Goal: Find contact information: Find contact information

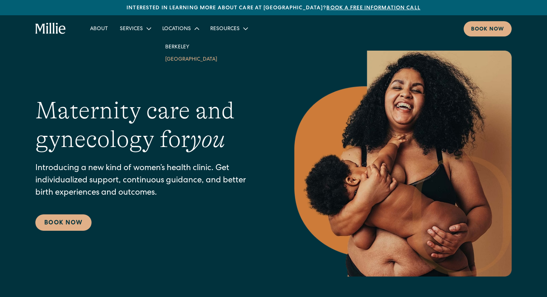
click at [178, 61] on link "[GEOGRAPHIC_DATA]" at bounding box center [191, 59] width 64 height 12
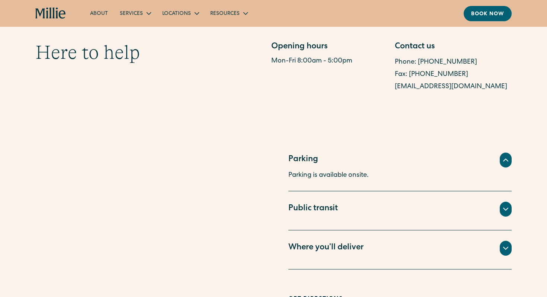
scroll to position [412, 0]
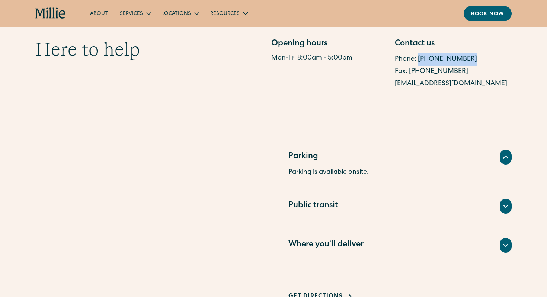
drag, startPoint x: 467, startPoint y: 60, endPoint x: 418, endPoint y: 59, distance: 49.8
click at [418, 59] on div "Phone: [PHONE_NUMBER]" at bounding box center [452, 59] width 117 height 12
copy link "[PHONE_NUMBER]"
drag, startPoint x: 458, startPoint y: 72, endPoint x: 410, endPoint y: 75, distance: 48.1
click at [410, 75] on div "Fax: [PHONE_NUMBER]" at bounding box center [452, 71] width 117 height 12
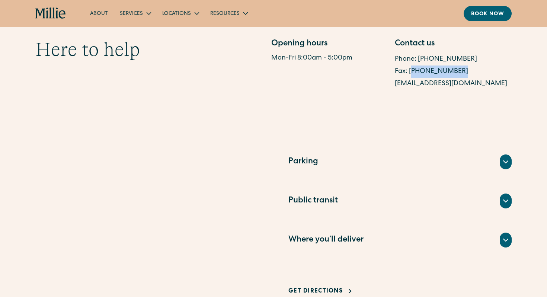
copy link "408) 337-2107"
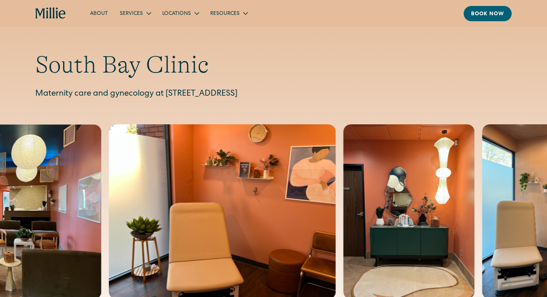
scroll to position [6, 0]
